Goal: Information Seeking & Learning: Understand process/instructions

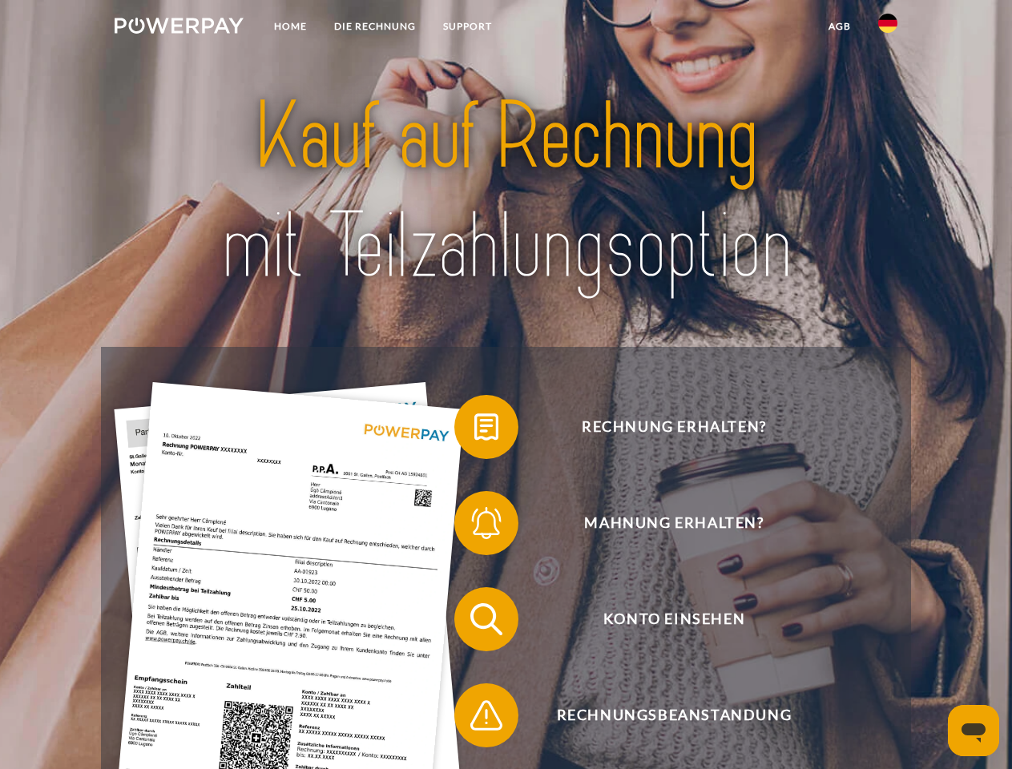
click at [179, 28] on img at bounding box center [179, 26] width 129 height 16
click at [888, 28] on img at bounding box center [887, 23] width 19 height 19
click at [839, 26] on link "agb" at bounding box center [840, 26] width 50 height 29
click at [474, 430] on span at bounding box center [462, 427] width 80 height 80
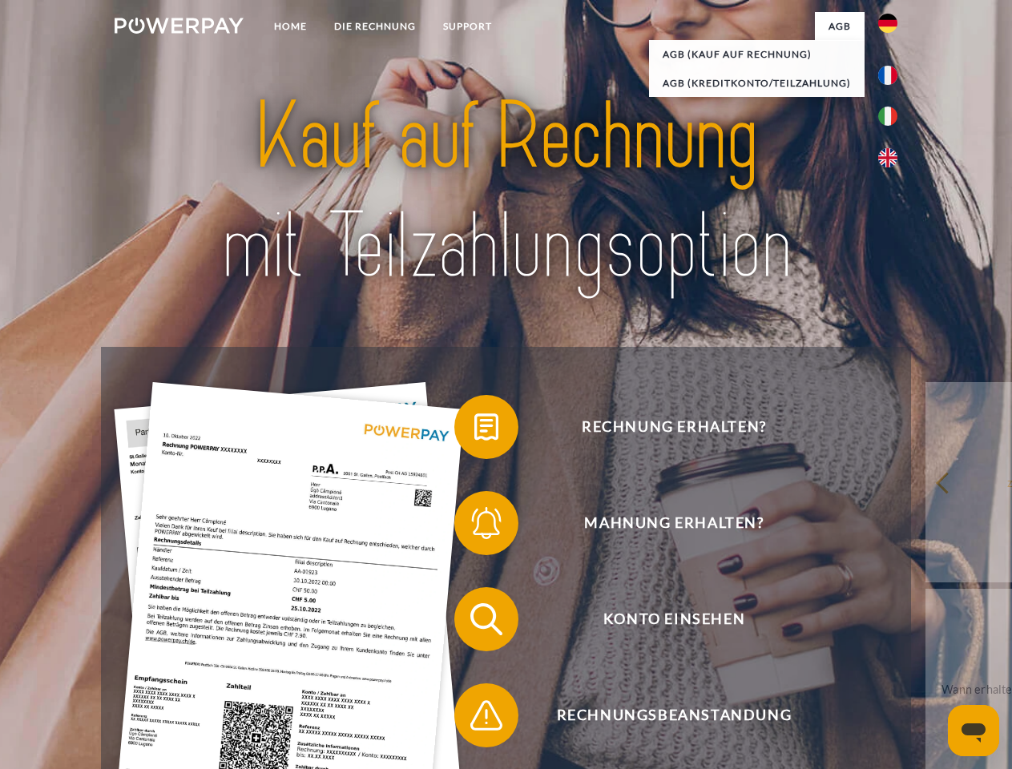
click at [474, 526] on span at bounding box center [462, 523] width 80 height 80
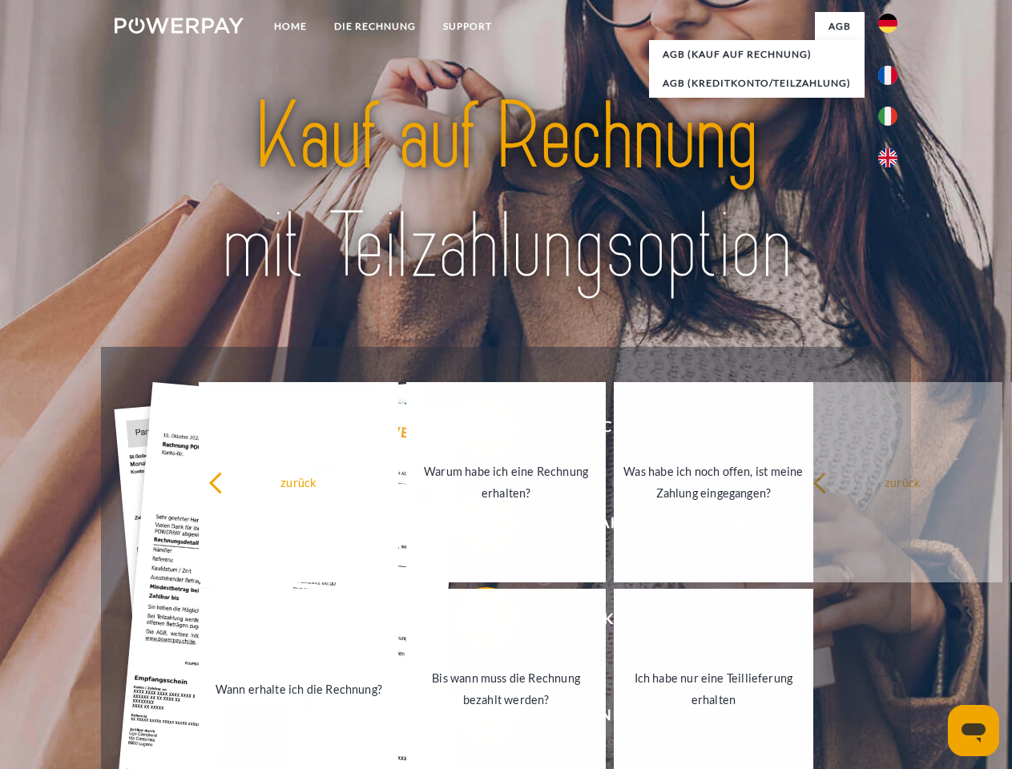
click at [474, 623] on link "Bis wann muss die Rechnung bezahlt werden?" at bounding box center [506, 689] width 200 height 200
click at [474, 719] on span at bounding box center [462, 715] width 80 height 80
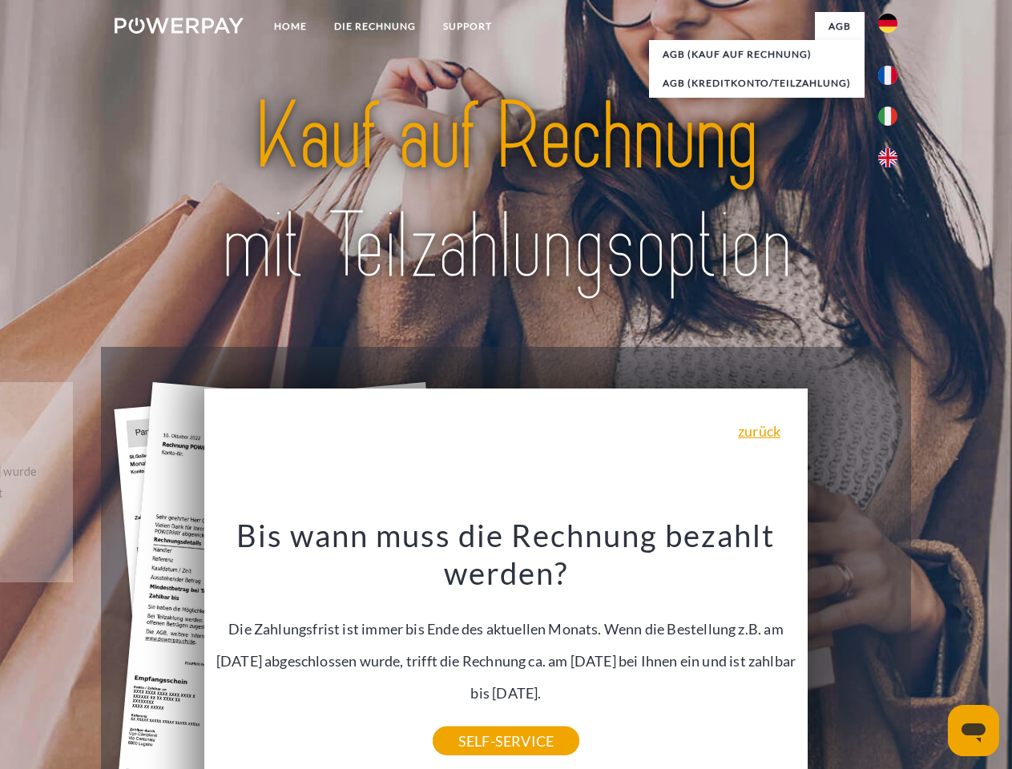
click at [974, 731] on icon "Messaging-Fenster öffnen" at bounding box center [974, 733] width 24 height 19
